Goal: Navigation & Orientation: Find specific page/section

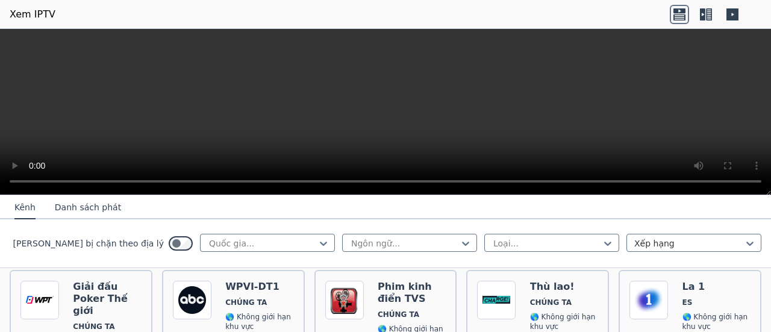
scroll to position [1946, 0]
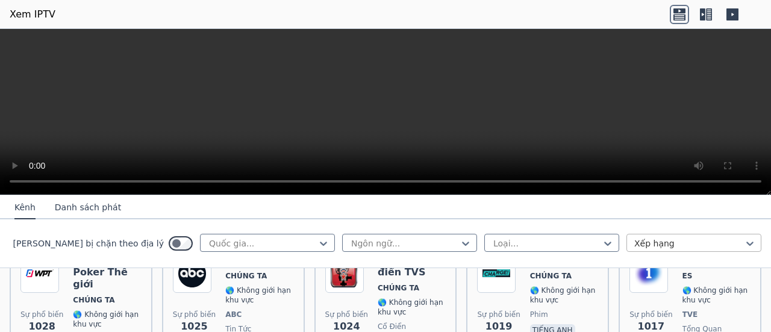
click at [667, 246] on div at bounding box center [689, 243] width 110 height 12
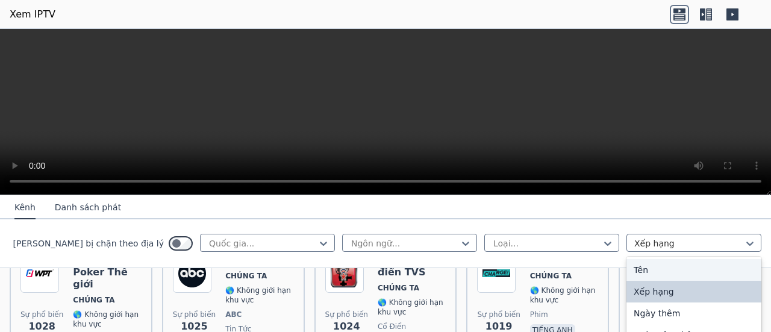
click at [661, 268] on div "Tên" at bounding box center [693, 270] width 135 height 22
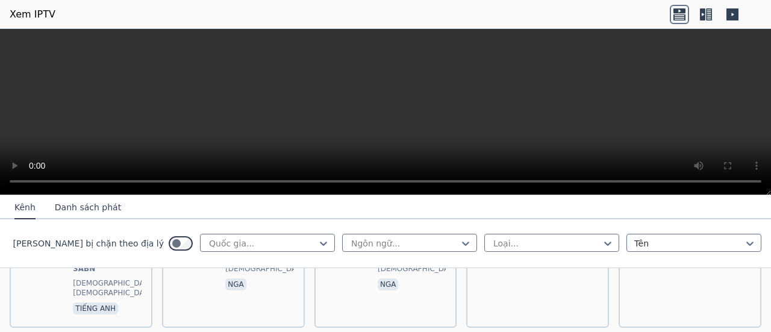
scroll to position [1941, 0]
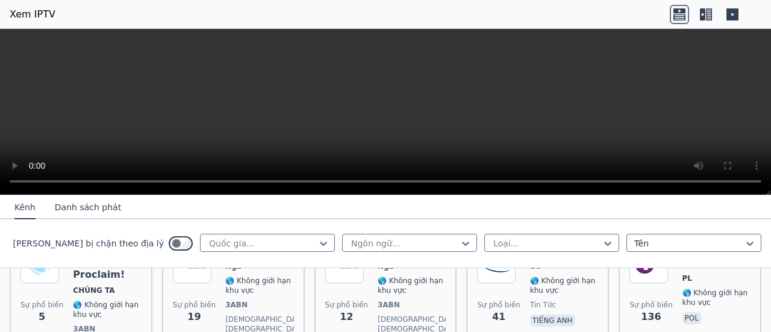
click at [732, 13] on icon at bounding box center [732, 14] width 19 height 19
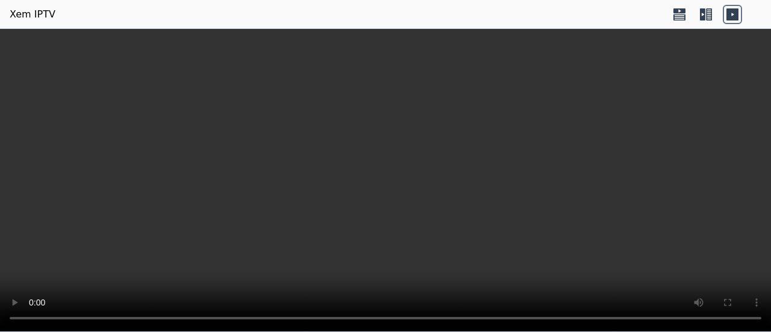
click at [732, 14] on icon at bounding box center [732, 14] width 19 height 19
click at [700, 17] on icon at bounding box center [702, 14] width 5 height 12
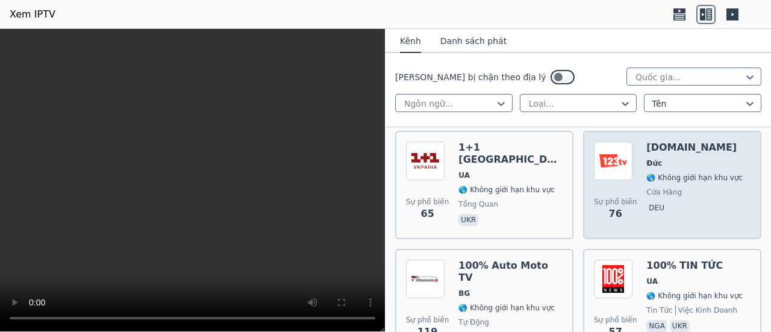
scroll to position [241, 0]
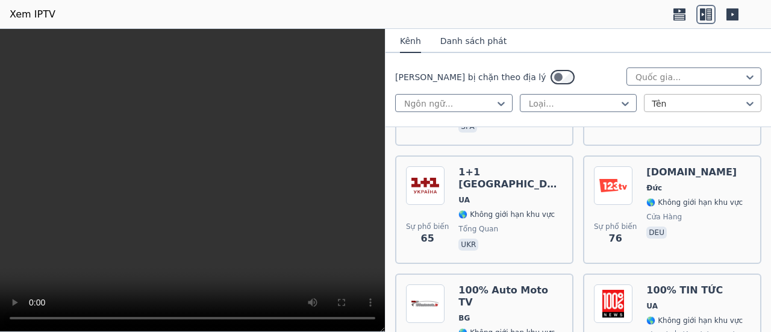
click at [730, 101] on div at bounding box center [697, 104] width 92 height 12
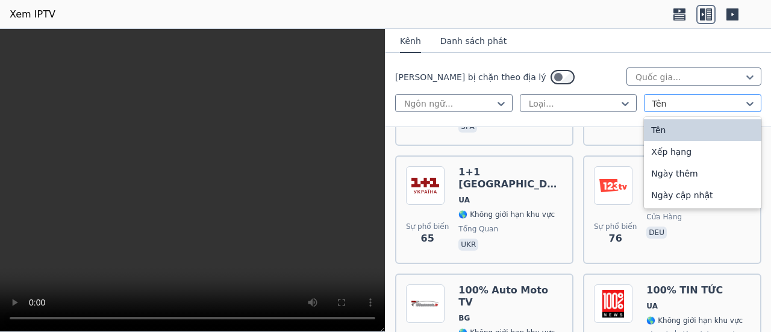
click at [730, 101] on div at bounding box center [697, 104] width 92 height 12
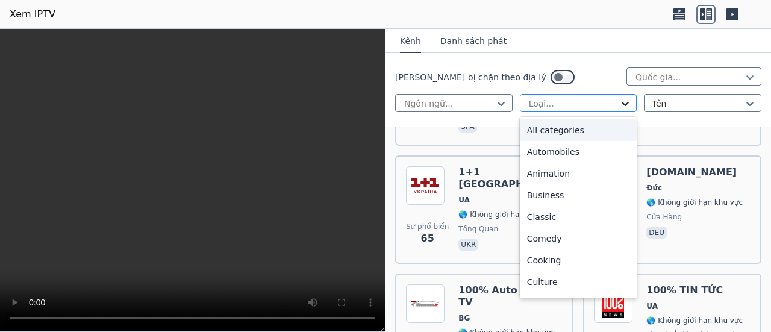
click at [619, 105] on icon at bounding box center [625, 104] width 12 height 12
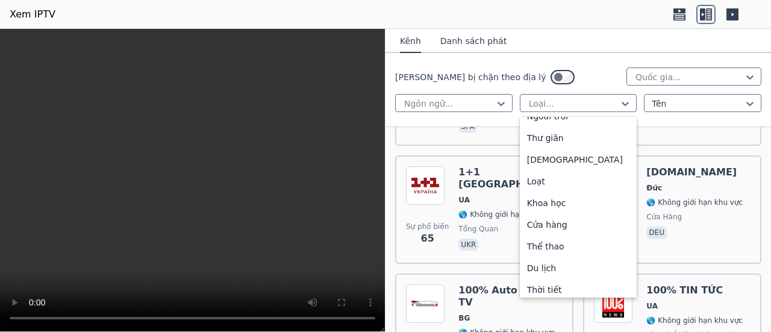
scroll to position [409, 0]
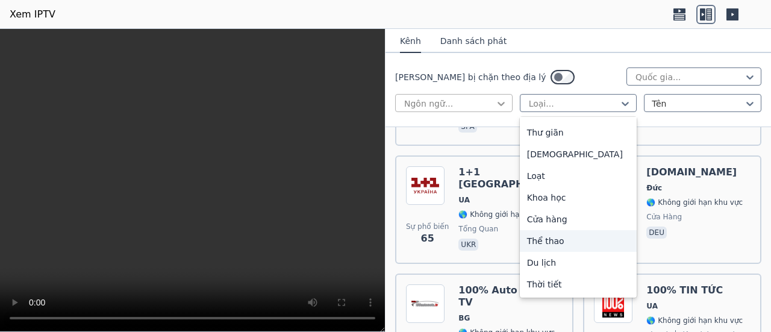
click at [496, 107] on icon at bounding box center [501, 104] width 12 height 12
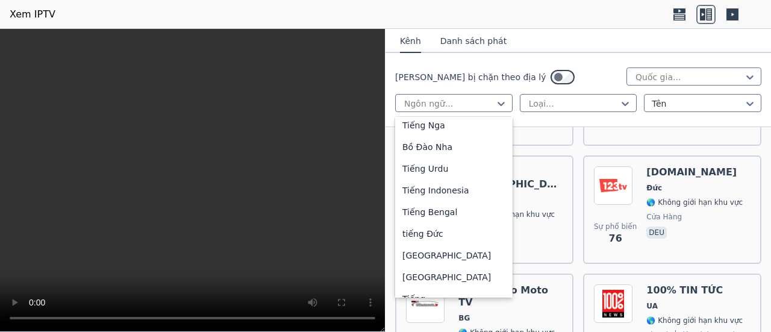
scroll to position [301, 0]
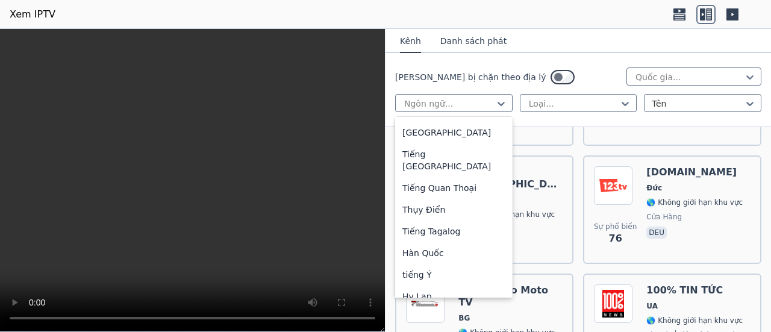
click at [594, 46] on nav "Kênh Danh sách phát" at bounding box center [577, 41] width 385 height 24
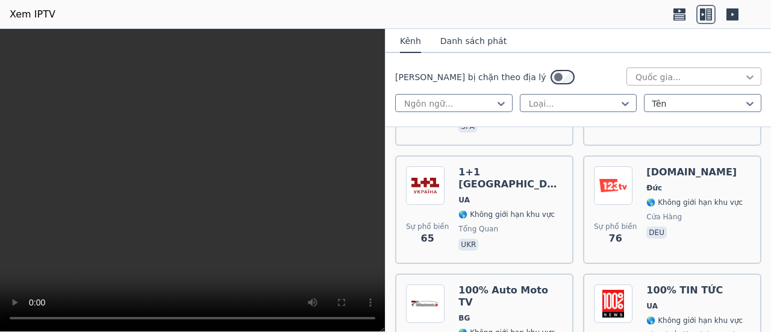
click at [744, 76] on icon at bounding box center [750, 77] width 12 height 12
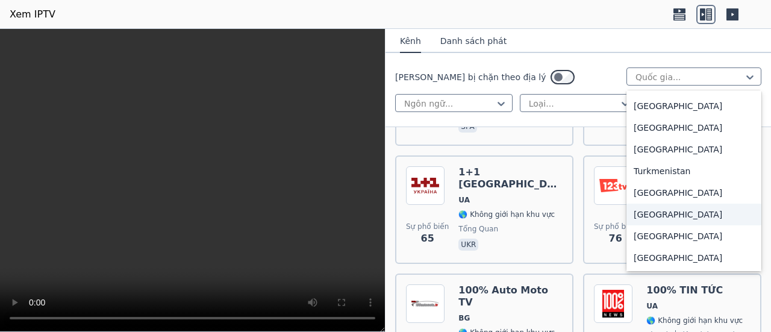
scroll to position [4241, 0]
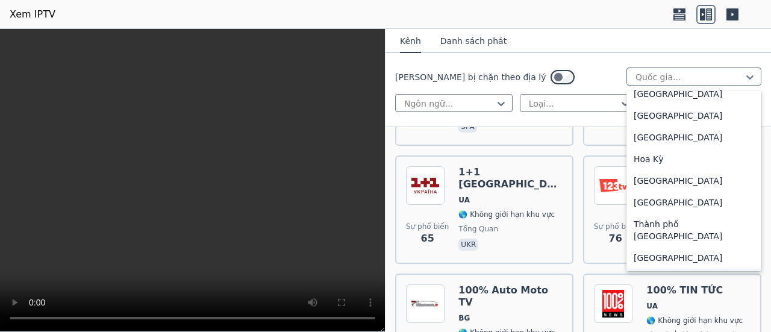
click at [665, 269] on div "[GEOGRAPHIC_DATA]" at bounding box center [693, 280] width 135 height 22
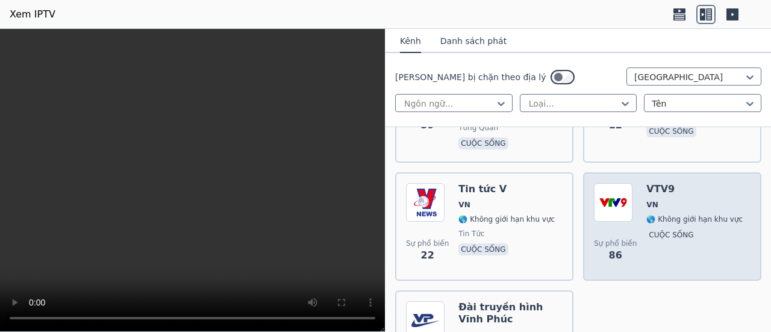
scroll to position [2184, 0]
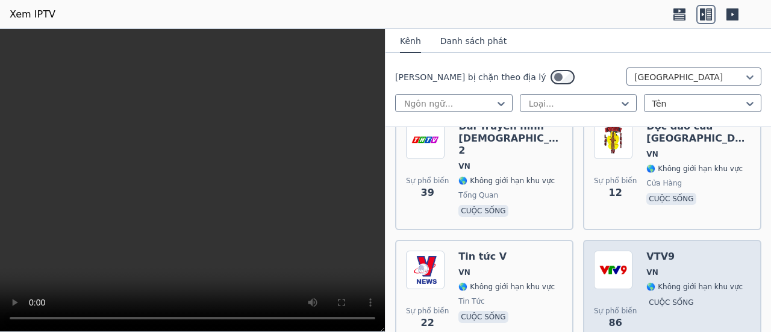
click at [667, 267] on span "VN" at bounding box center [694, 272] width 96 height 10
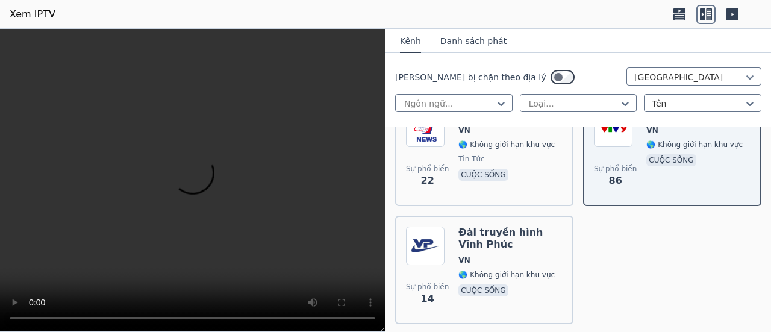
scroll to position [2337, 0]
